Goal: Use online tool/utility: Utilize a website feature to perform a specific function

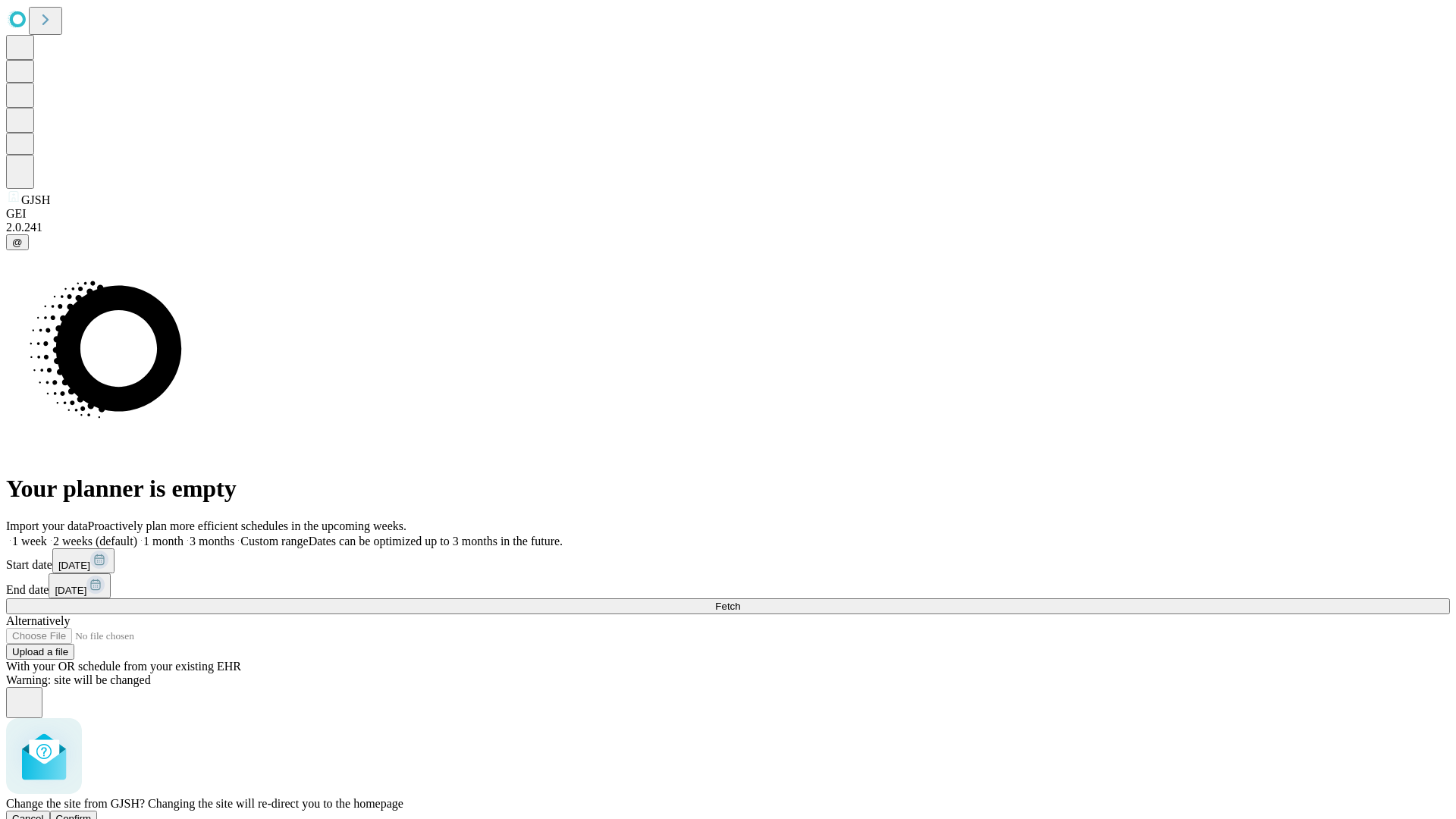
click at [92, 813] on span "Confirm" at bounding box center [73, 818] width 35 height 11
click at [183, 534] on label "1 month" at bounding box center [160, 541] width 46 height 13
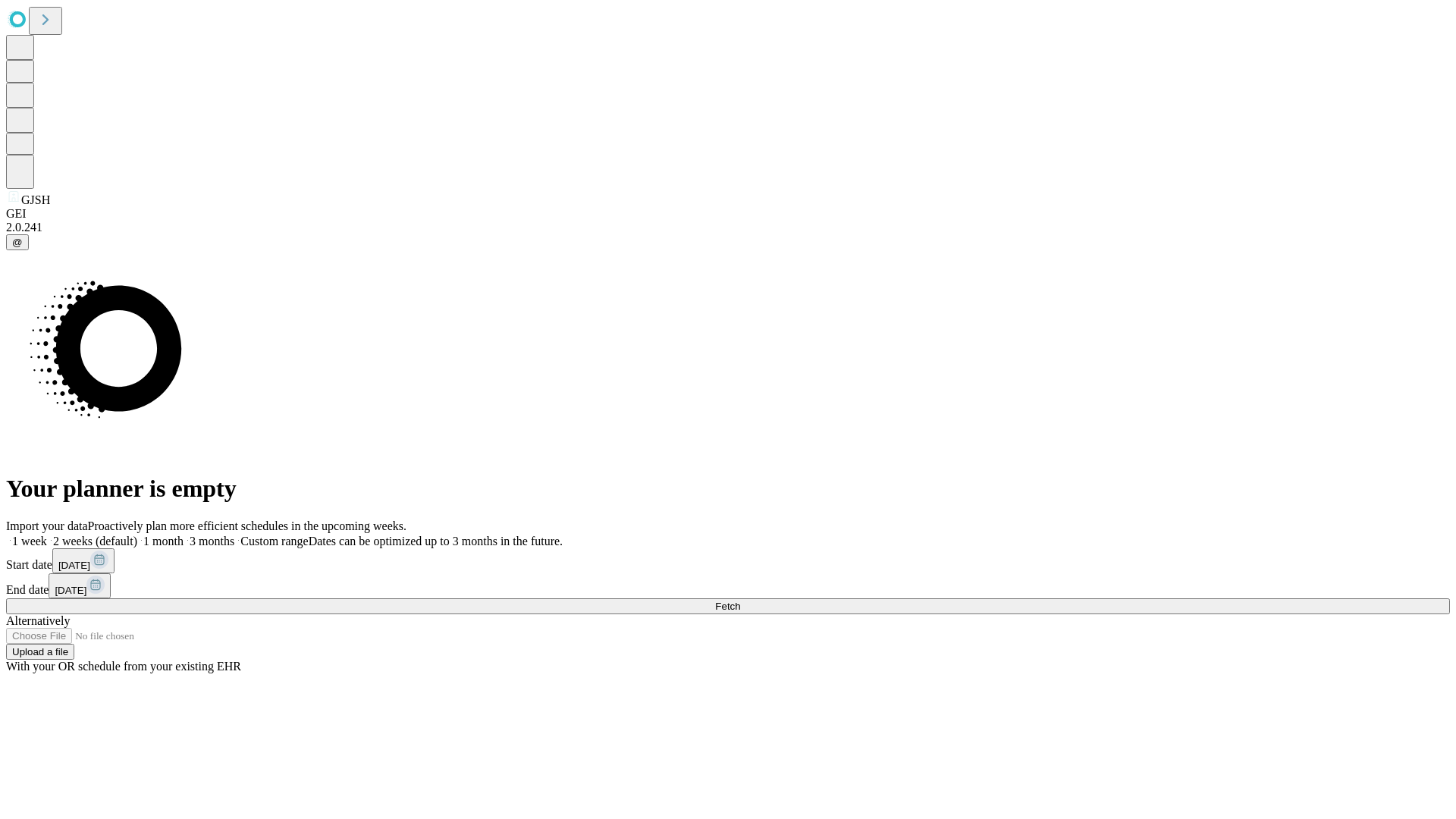
click at [740, 600] on span "Fetch" at bounding box center [728, 606] width 25 height 11
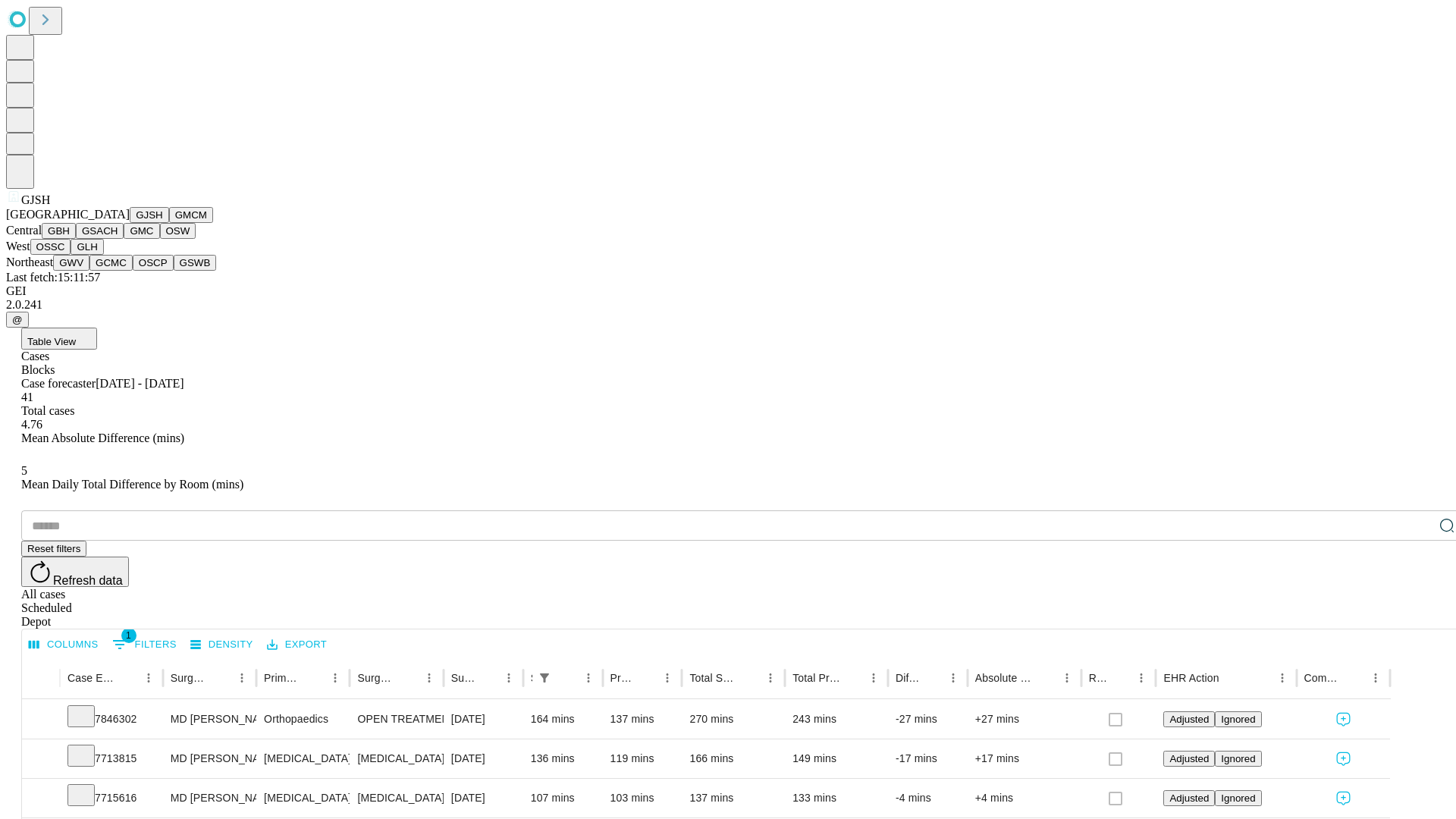
click at [169, 223] on button "GMCM" at bounding box center [191, 215] width 44 height 16
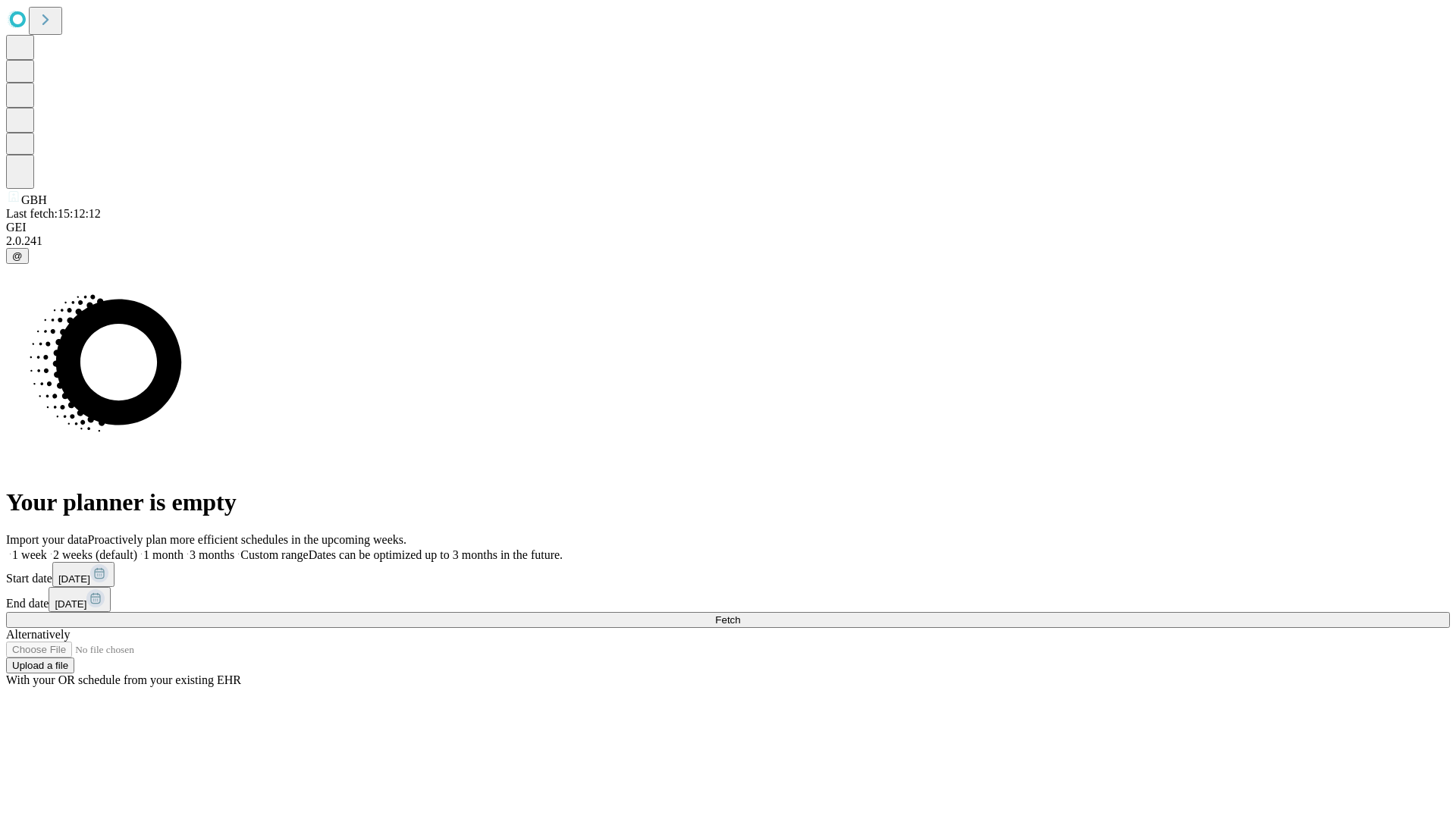
click at [740, 614] on span "Fetch" at bounding box center [728, 619] width 25 height 11
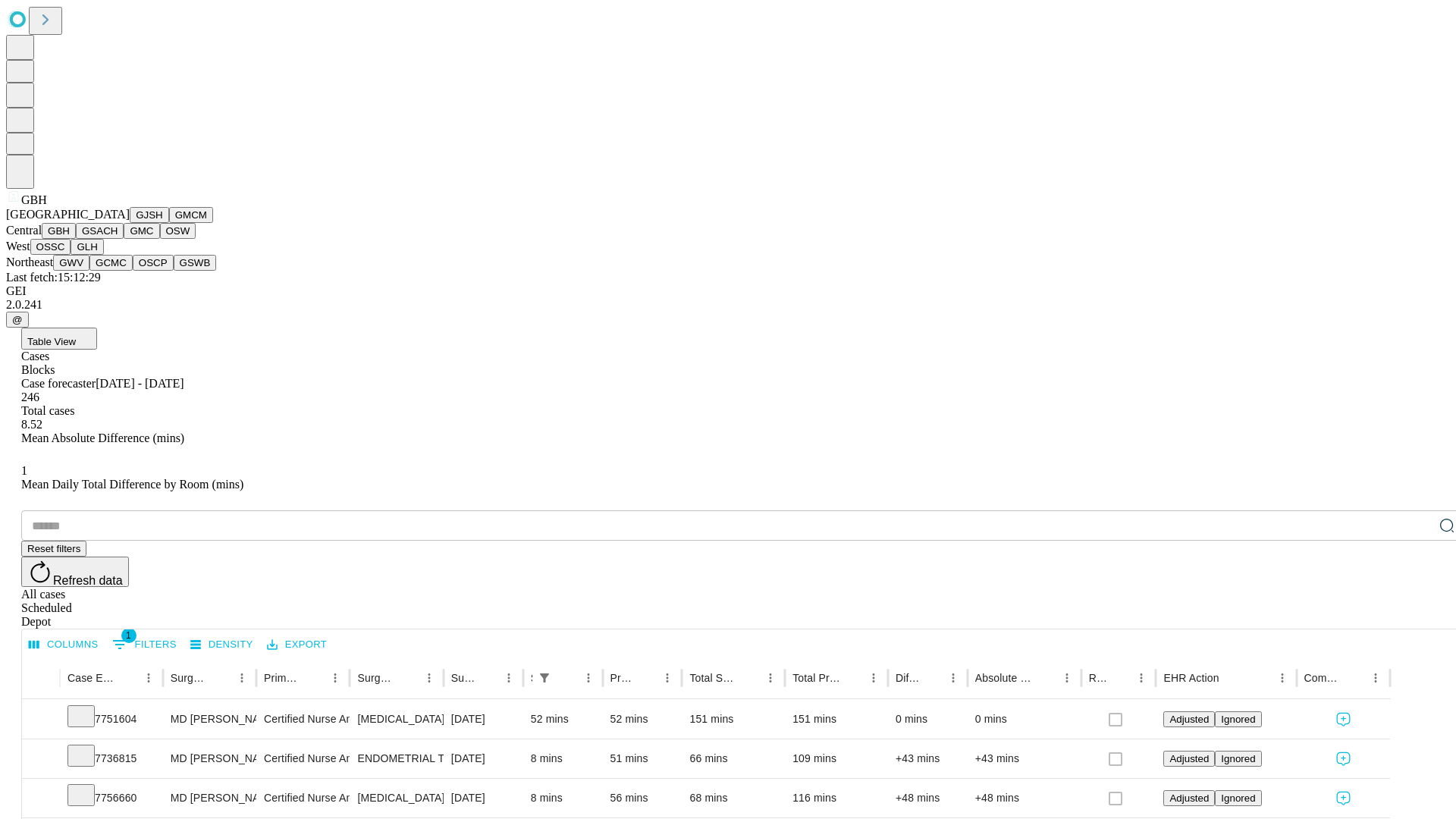
click at [118, 239] on button "GSACH" at bounding box center [99, 231] width 48 height 16
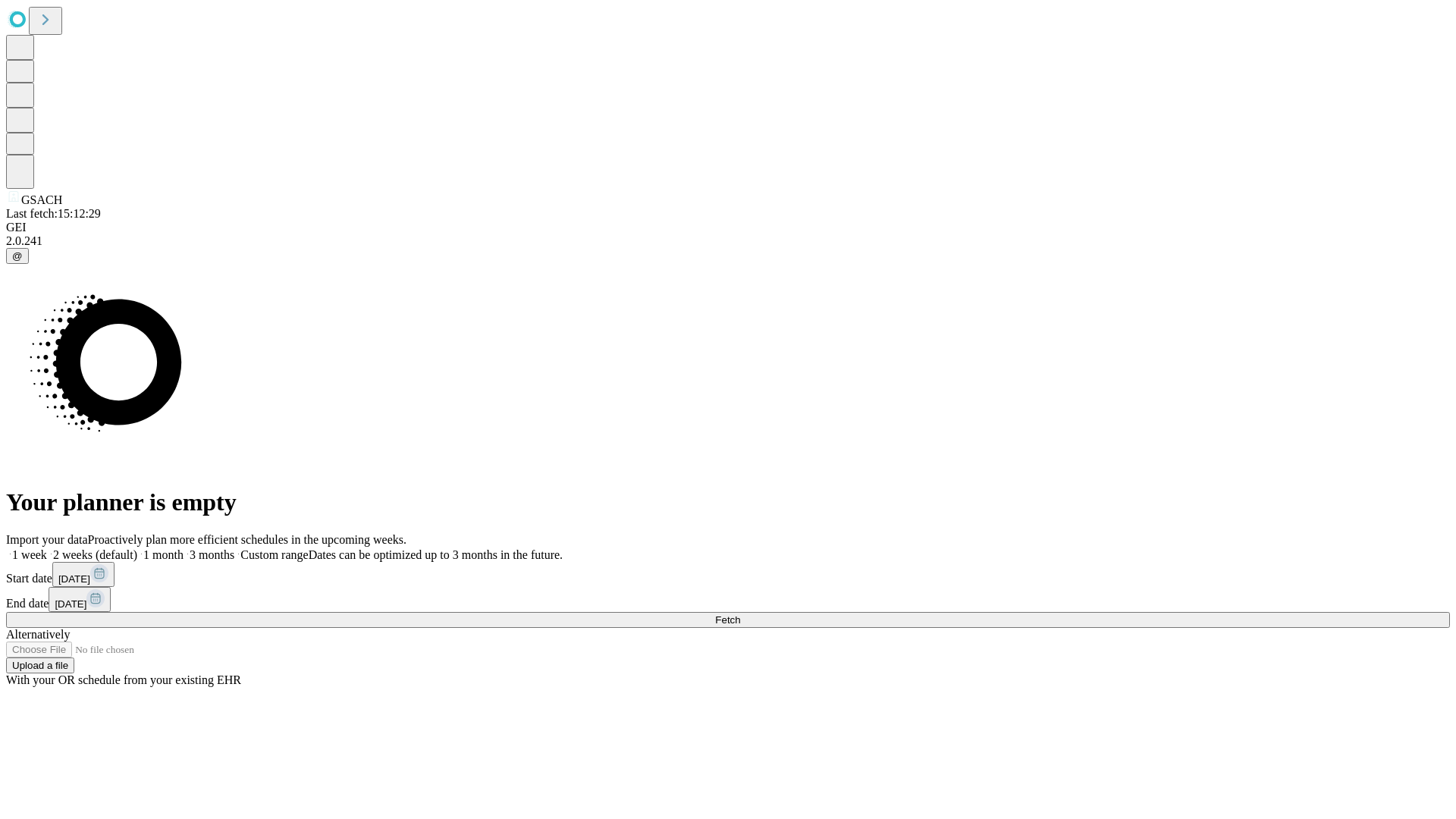
click at [183, 548] on label "1 month" at bounding box center [160, 554] width 46 height 13
click at [740, 614] on span "Fetch" at bounding box center [728, 619] width 25 height 11
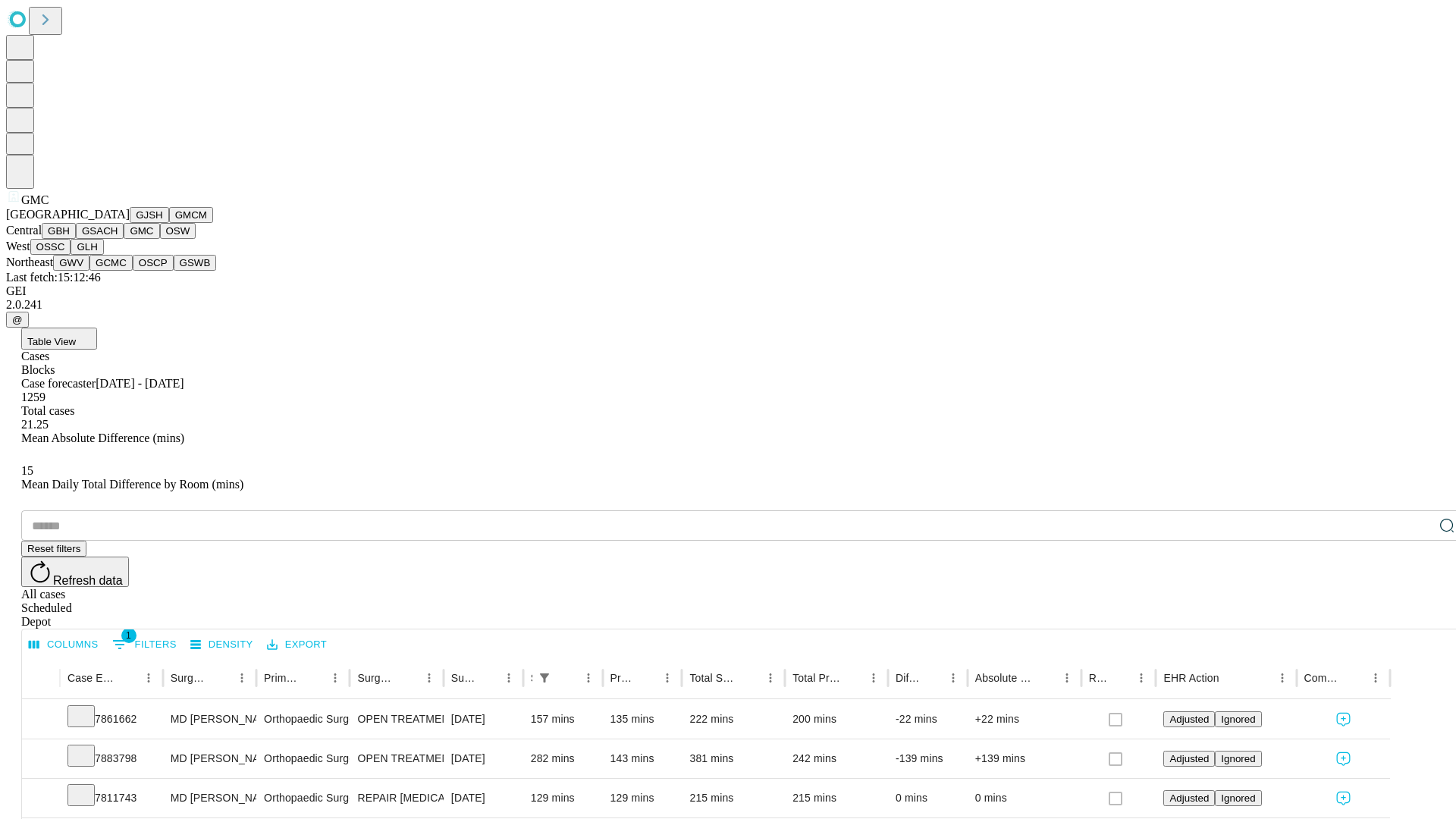
click at [160, 239] on button "OSW" at bounding box center [178, 231] width 36 height 16
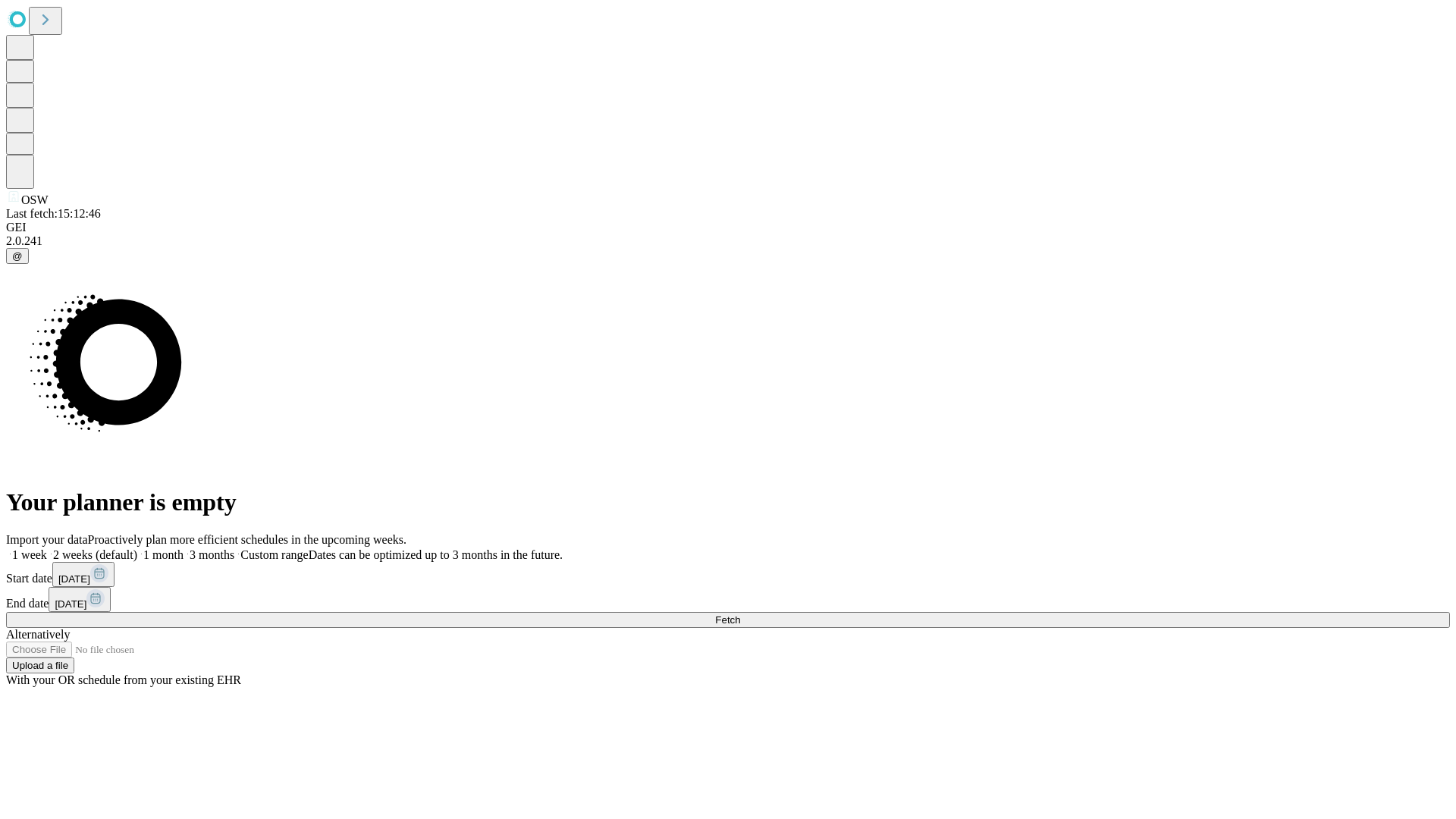
click at [183, 548] on label "1 month" at bounding box center [160, 554] width 46 height 13
click at [740, 614] on span "Fetch" at bounding box center [728, 619] width 25 height 11
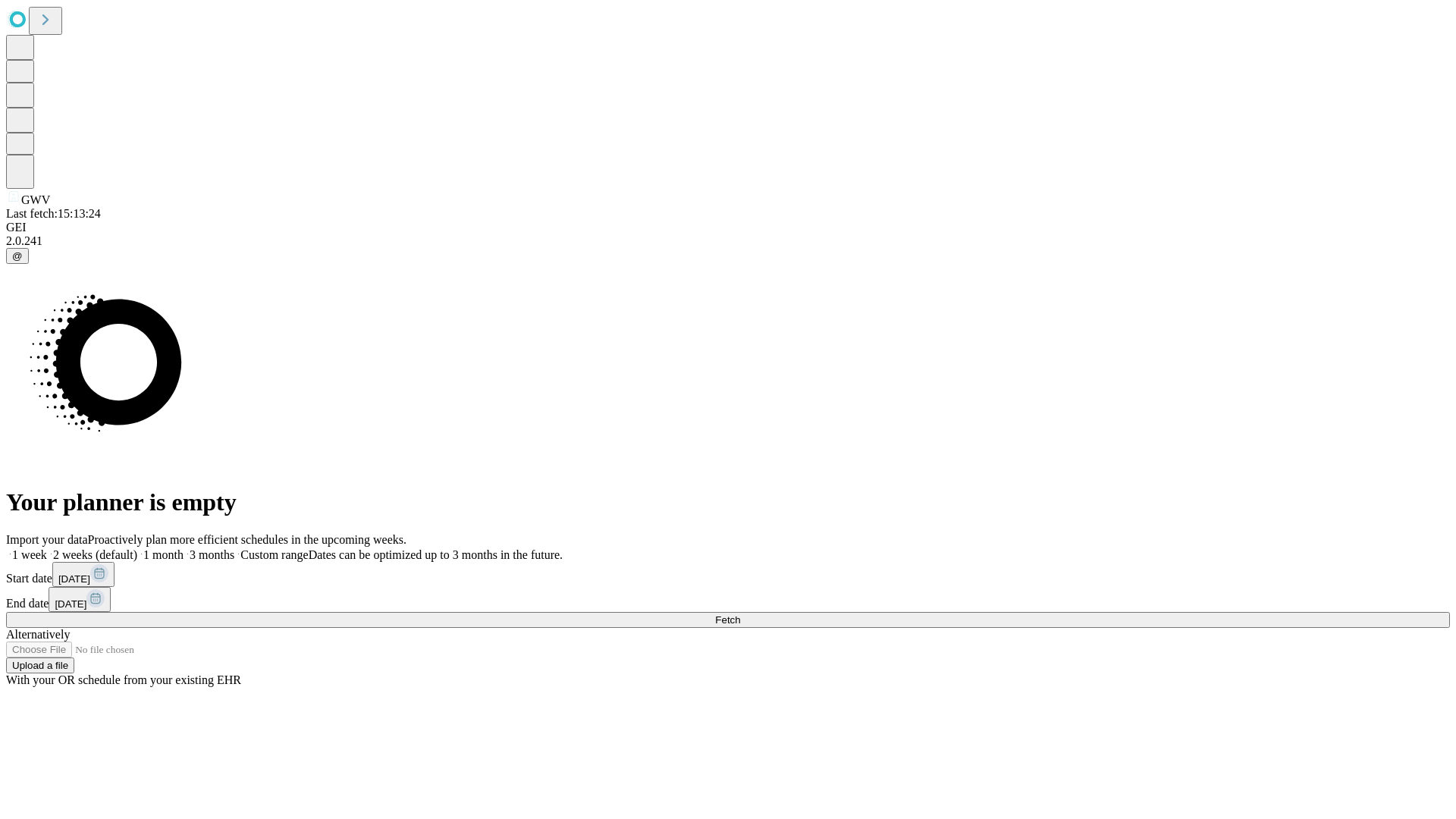
click at [183, 548] on label "1 month" at bounding box center [160, 554] width 46 height 13
click at [740, 614] on span "Fetch" at bounding box center [728, 619] width 25 height 11
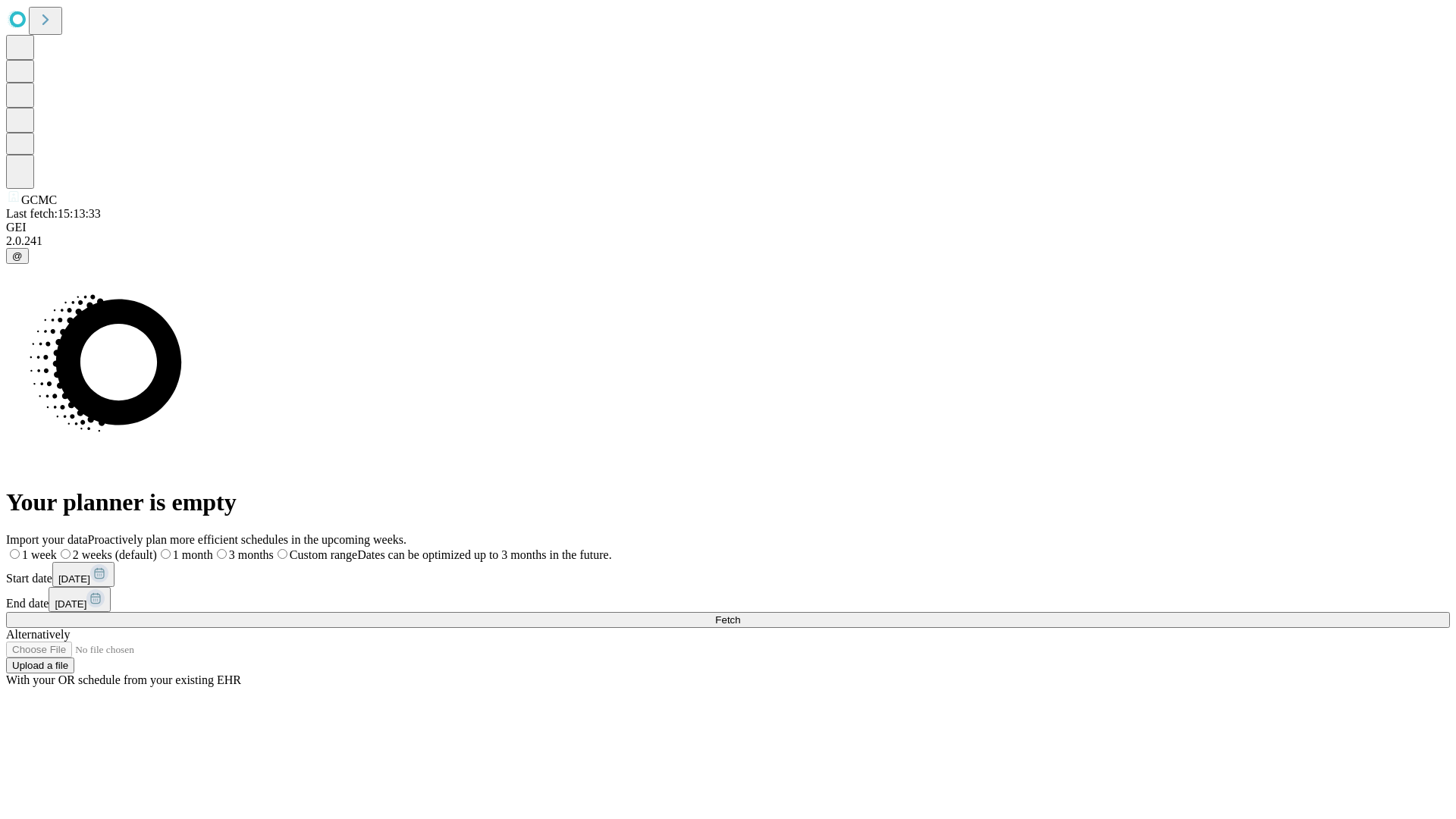
click at [213, 548] on label "1 month" at bounding box center [185, 554] width 56 height 13
click at [740, 614] on span "Fetch" at bounding box center [728, 619] width 25 height 11
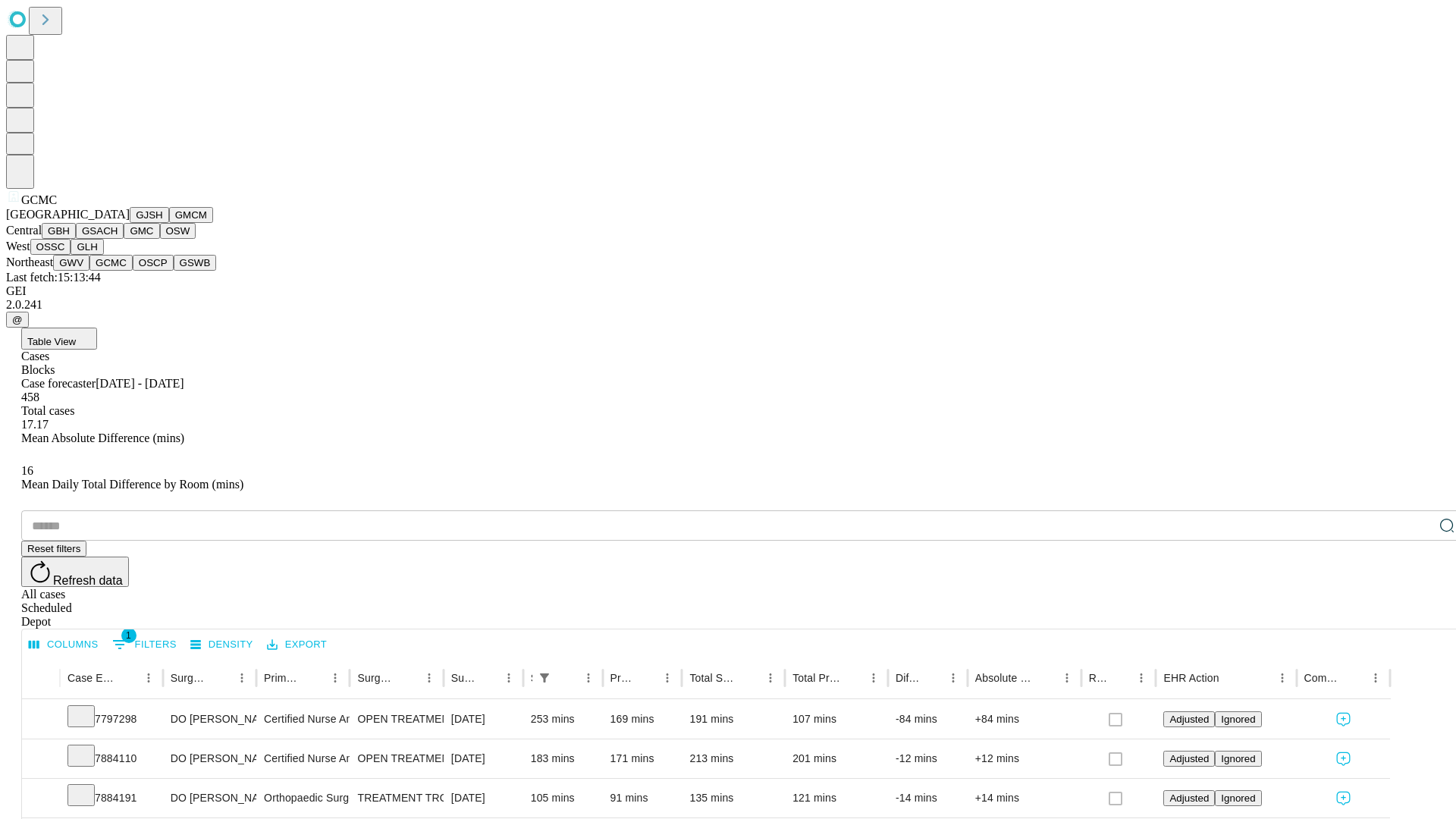
click at [133, 270] on button "OSCP" at bounding box center [153, 263] width 41 height 16
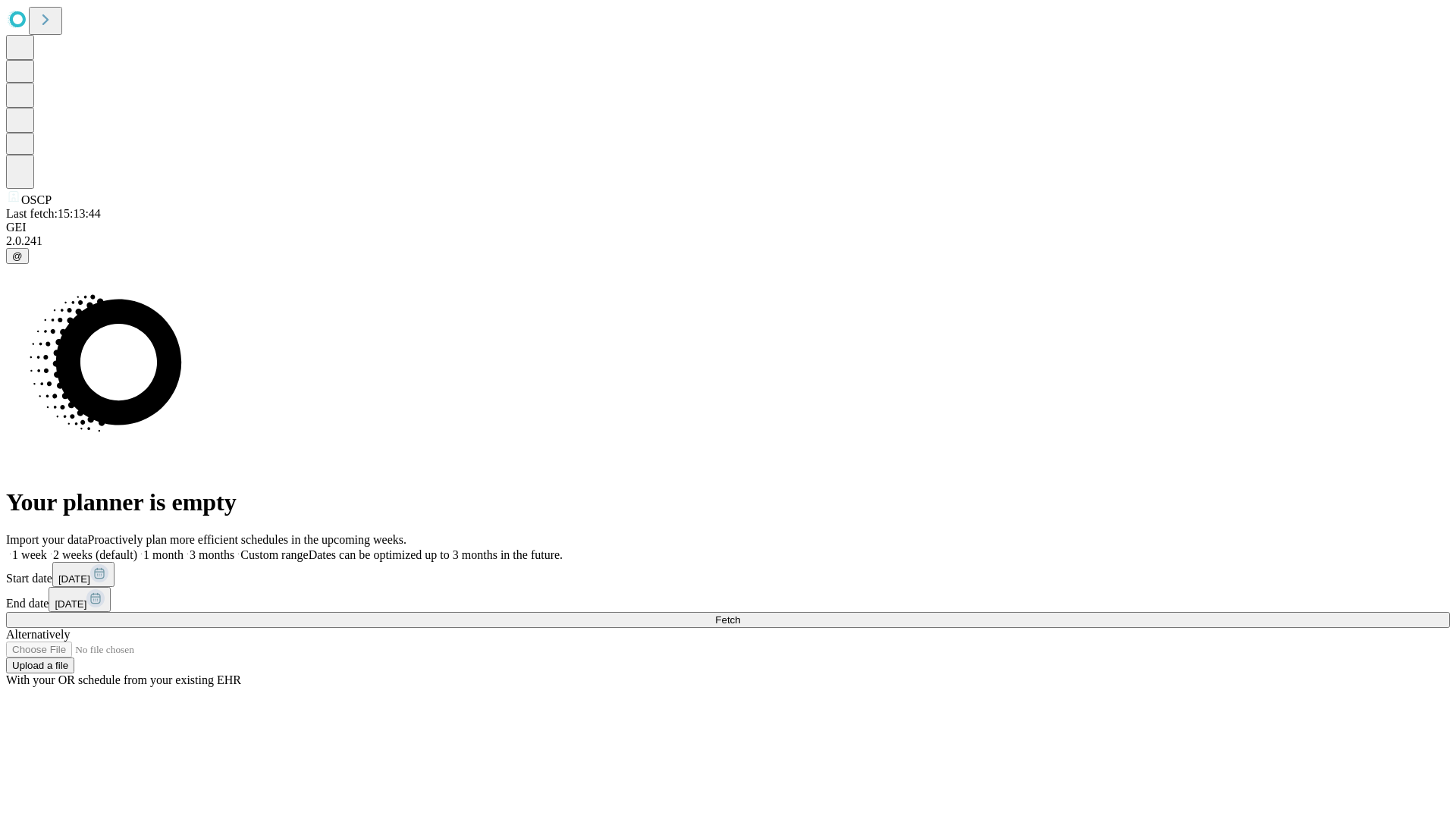
click at [183, 548] on label "1 month" at bounding box center [160, 554] width 46 height 13
click at [740, 614] on span "Fetch" at bounding box center [728, 619] width 25 height 11
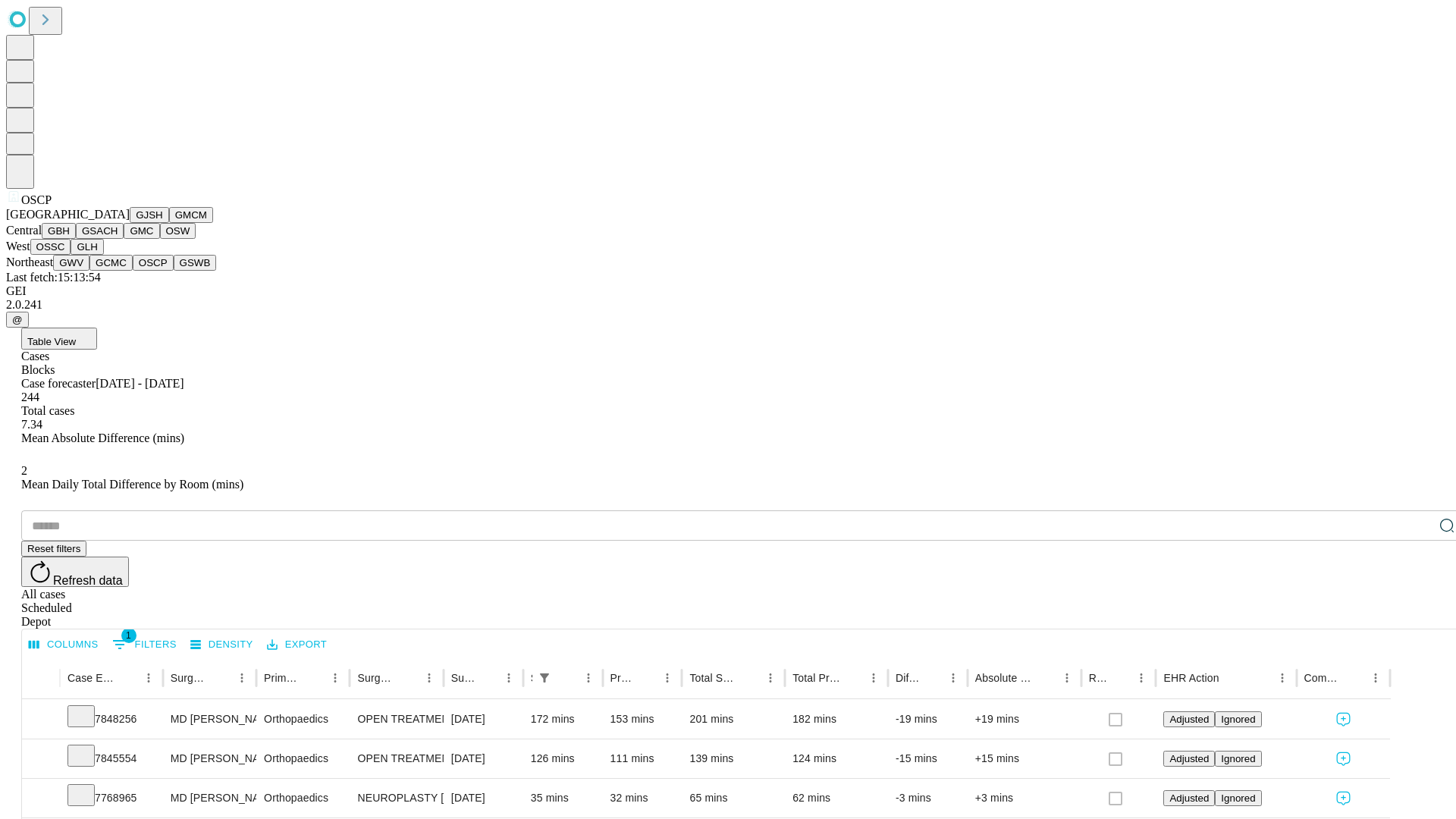
click at [174, 270] on button "GSWB" at bounding box center [195, 263] width 43 height 16
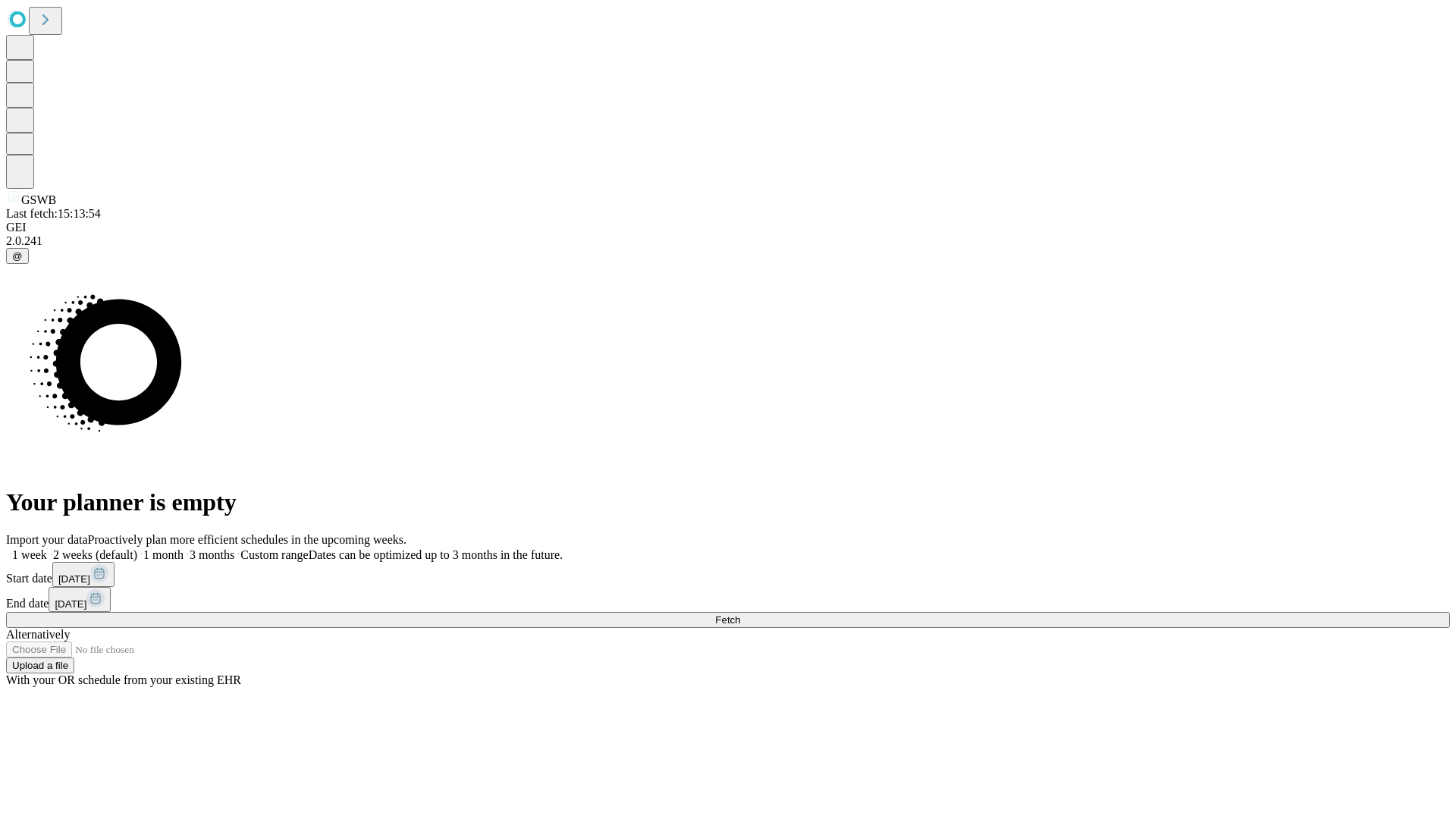
click at [183, 548] on label "1 month" at bounding box center [160, 554] width 46 height 13
click at [740, 614] on span "Fetch" at bounding box center [728, 619] width 25 height 11
